Goal: Communication & Community: Answer question/provide support

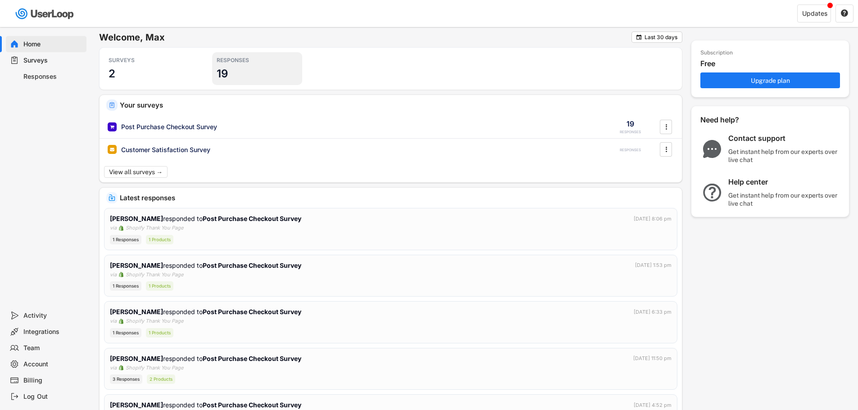
click at [244, 67] on div "RESPONSES 19" at bounding box center [257, 68] width 90 height 33
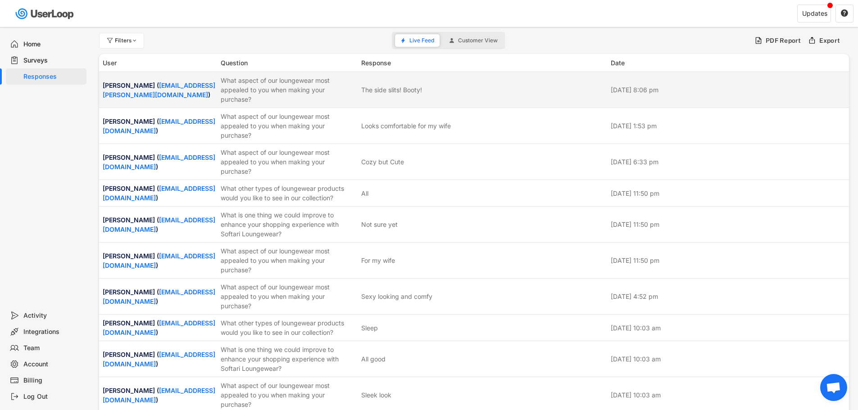
click at [264, 74] on div "[PERSON_NAME] ( [EMAIL_ADDRESS][PERSON_NAME][DOMAIN_NAME] ) What aspect of our …" at bounding box center [473, 90] width 749 height 36
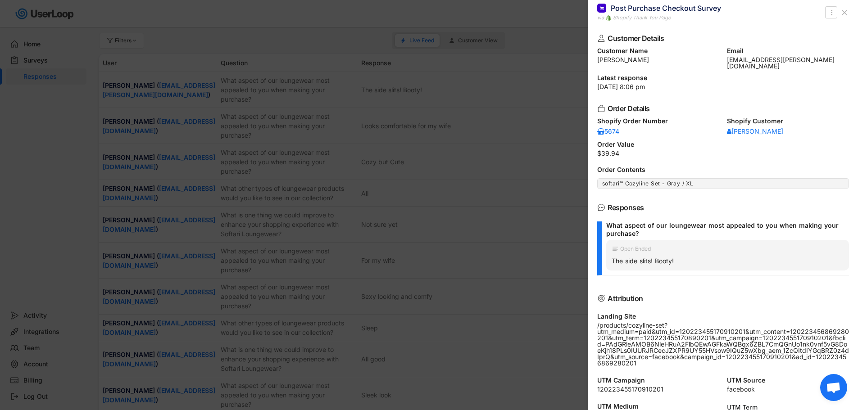
click at [679, 221] on div "What aspect of our loungewear most appealed to you when making your purchase?" at bounding box center [723, 229] width 235 height 16
copy div "What aspect of our loungewear most appealed to you when making your purchase?"
click at [841, 12] on icon at bounding box center [844, 12] width 9 height 9
